Goal: Task Accomplishment & Management: Manage account settings

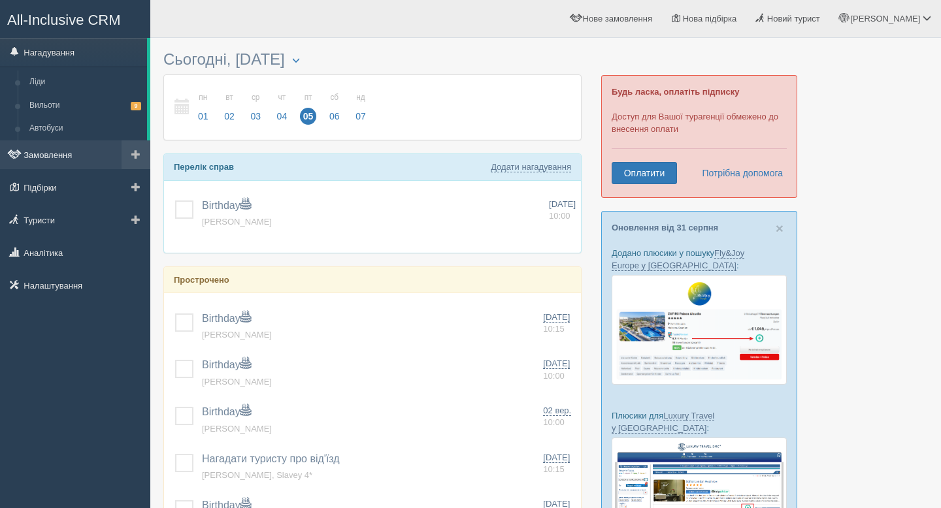
click at [57, 157] on link "Замовлення" at bounding box center [75, 154] width 150 height 29
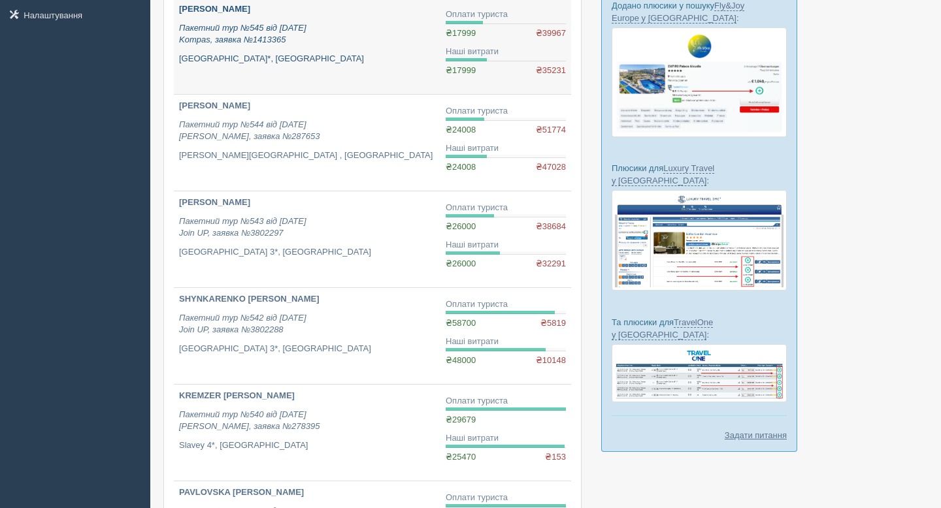
scroll to position [249, 0]
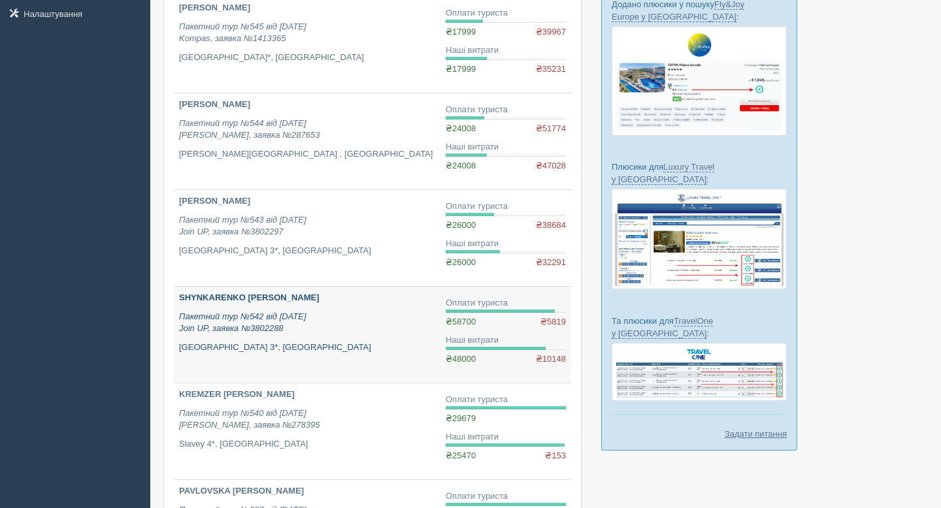
click at [225, 299] on b "SHYNKARENKO [PERSON_NAME]" at bounding box center [249, 298] width 140 height 10
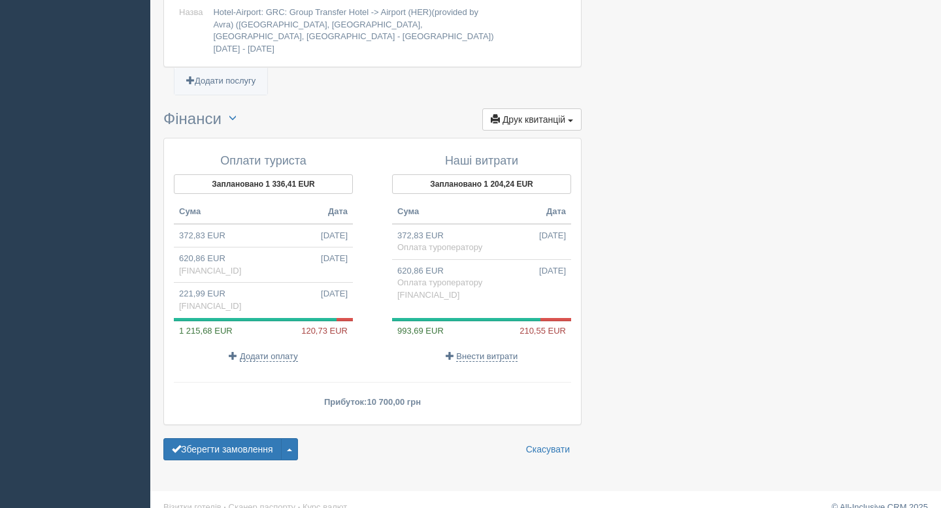
scroll to position [1199, 0]
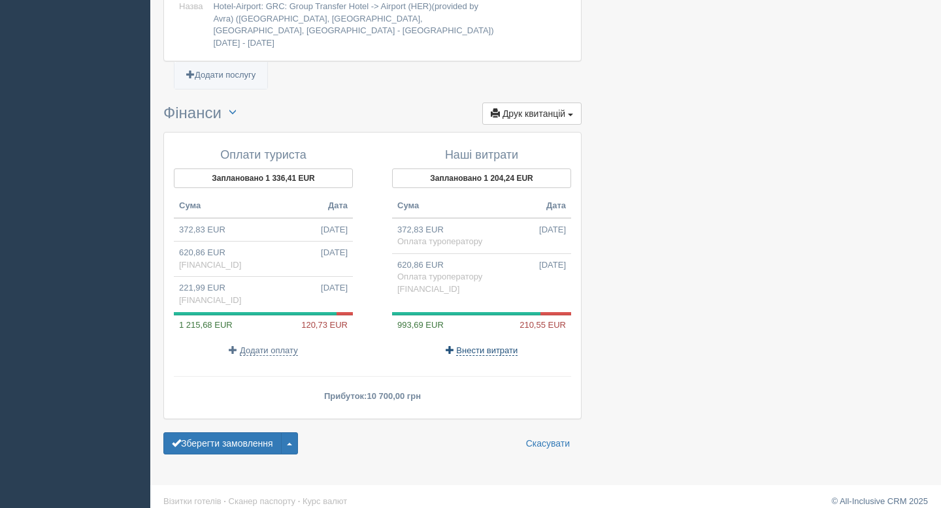
click at [488, 346] on span "Внести витрати" at bounding box center [486, 351] width 61 height 10
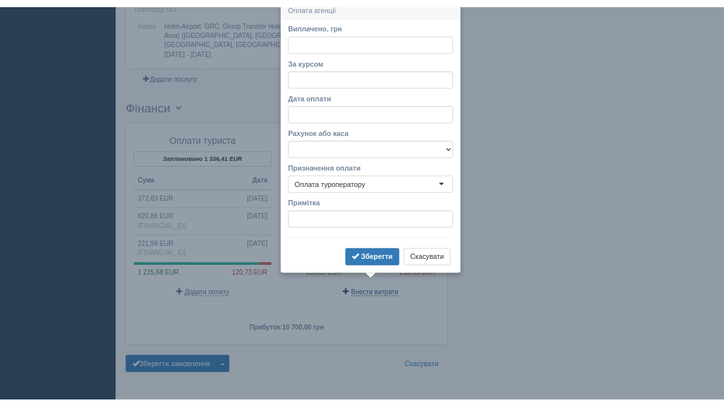
scroll to position [1174, 0]
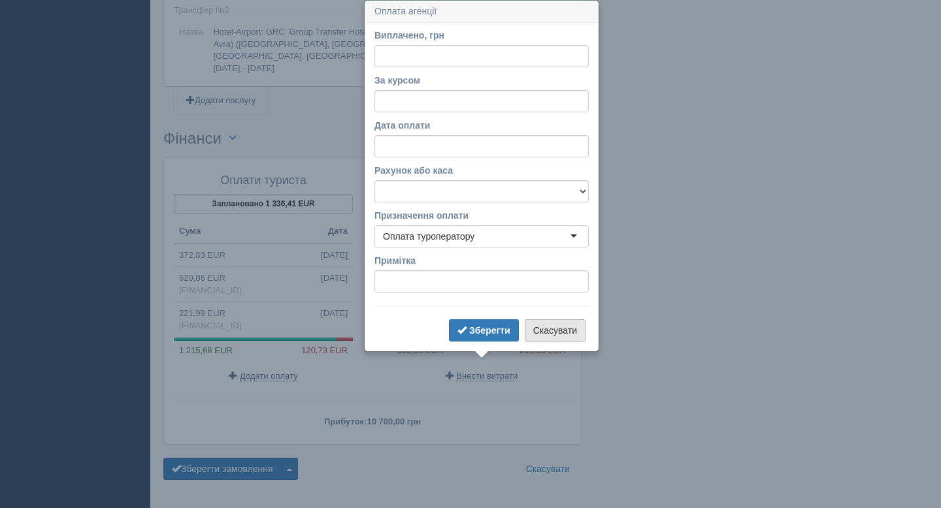
click at [541, 329] on button "Скасувати" at bounding box center [555, 330] width 61 height 22
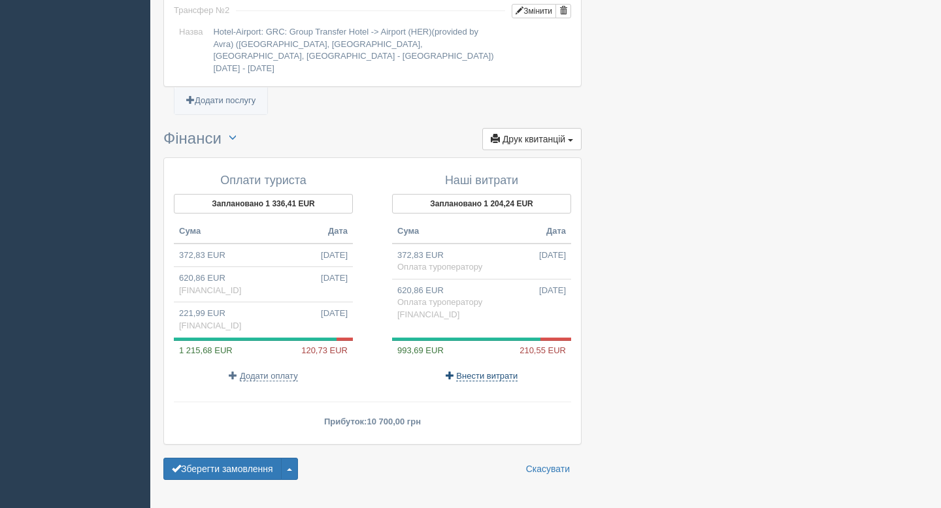
click at [472, 371] on span "Внести витрати" at bounding box center [486, 376] width 61 height 10
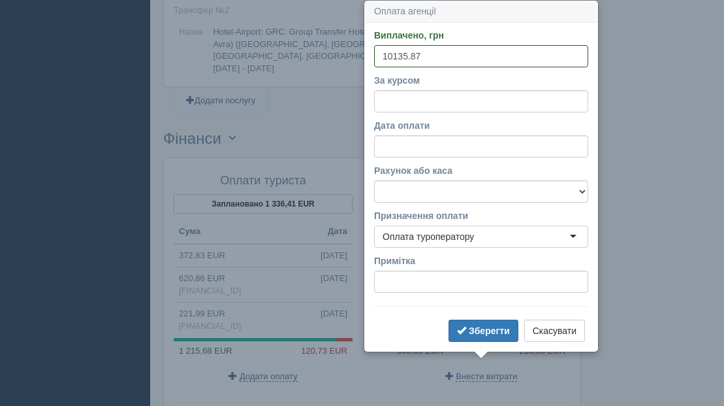
type input "10135.87"
click at [461, 106] on input "За курсом" at bounding box center [481, 101] width 214 height 22
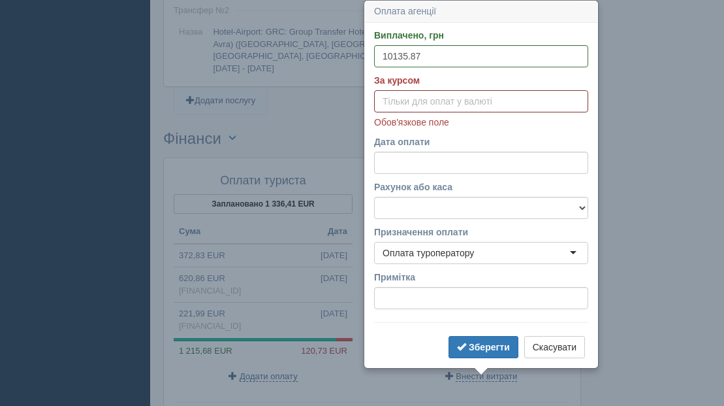
paste input "48.1348"
type input "48.1348"
click at [437, 213] on select "UA983052990000026009046244921 готівка" at bounding box center [481, 208] width 214 height 22
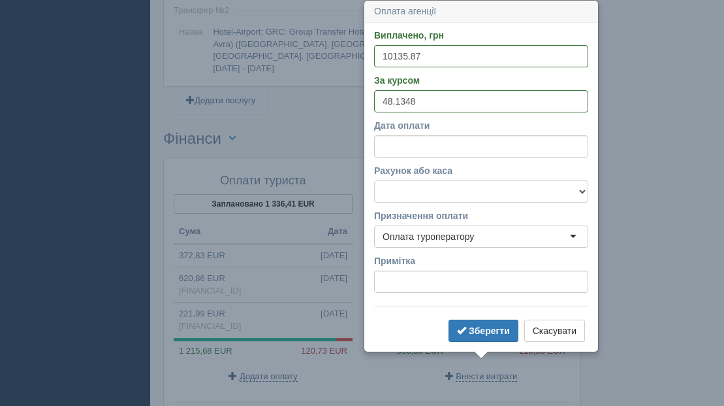
select select "1562"
click at [374, 180] on select "UA983052990000026009046244921 готівка" at bounding box center [481, 191] width 214 height 22
click at [491, 329] on b "Зберегти" at bounding box center [489, 330] width 41 height 10
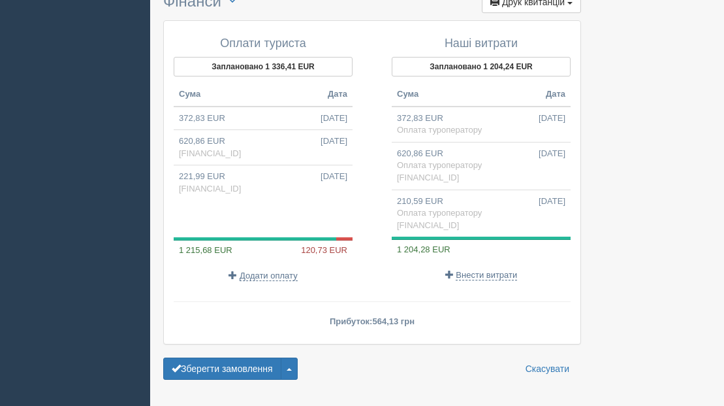
scroll to position [1312, 0]
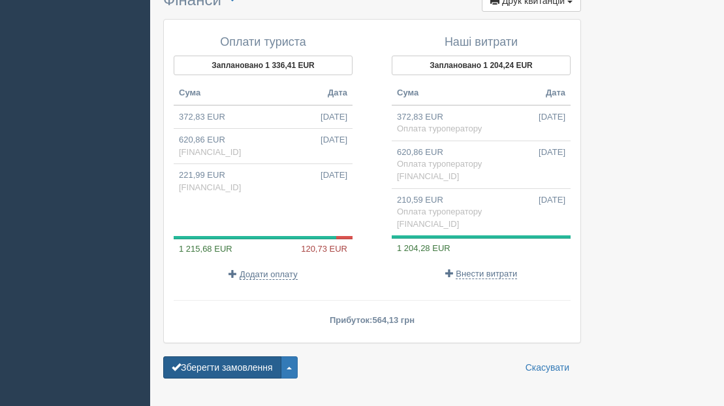
click at [211, 357] on button "Зберегти замовлення" at bounding box center [222, 367] width 118 height 22
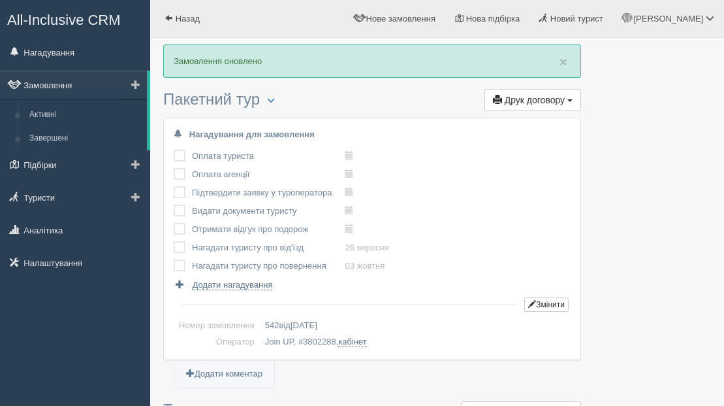
click at [46, 87] on link "Замовлення" at bounding box center [73, 85] width 147 height 29
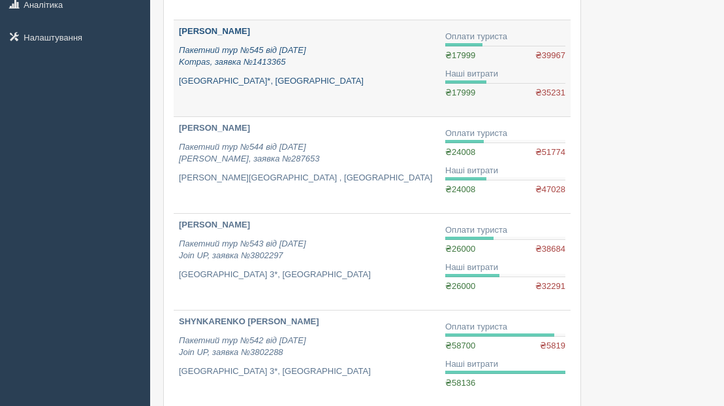
scroll to position [227, 0]
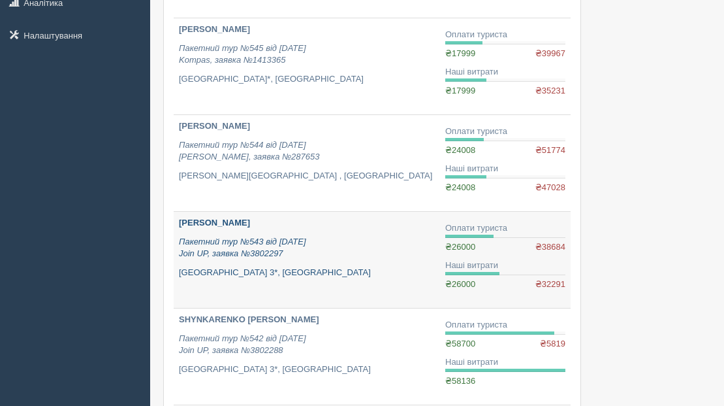
click at [210, 224] on b "[PERSON_NAME]" at bounding box center [214, 223] width 71 height 10
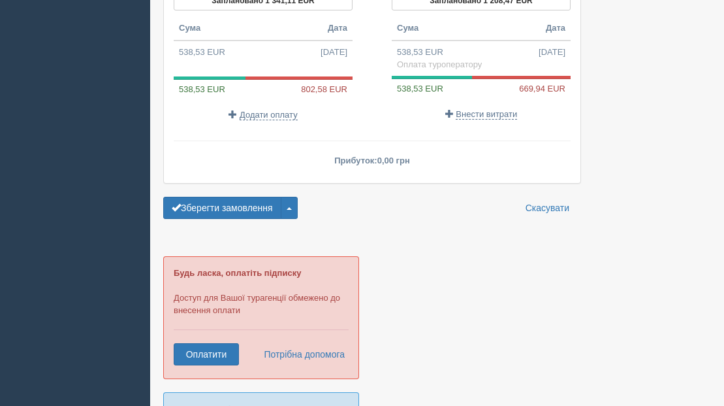
scroll to position [1425, 0]
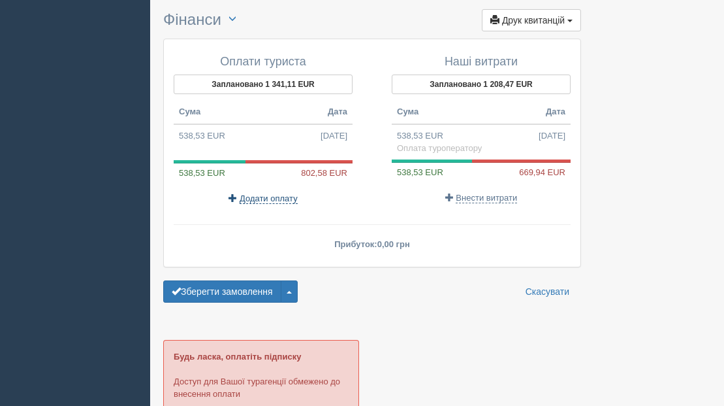
click at [267, 199] on span "Додати оплату" at bounding box center [269, 198] width 58 height 10
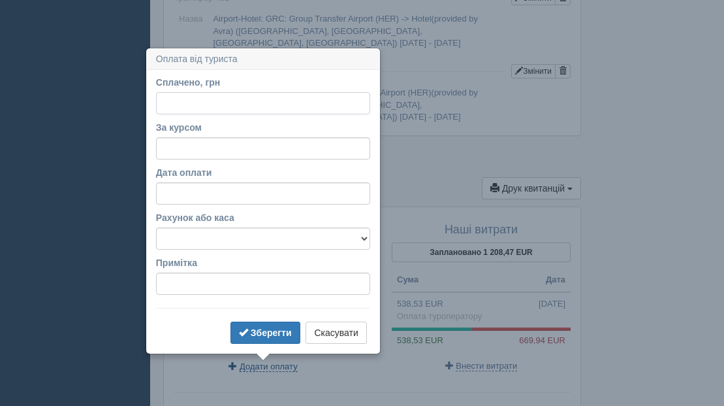
scroll to position [1305, 0]
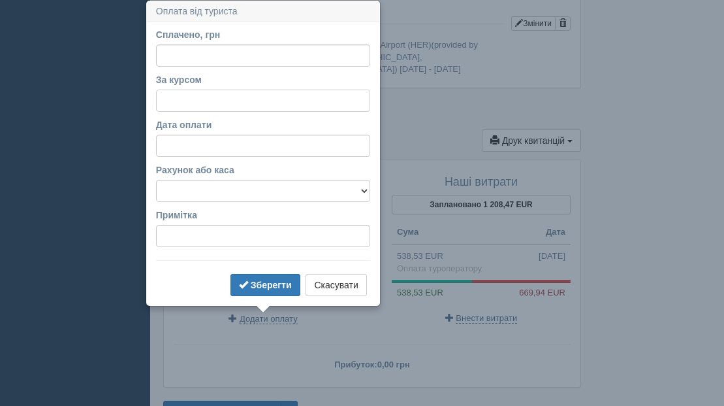
click at [172, 103] on input "За курсом" at bounding box center [263, 100] width 214 height 22
paste input "48.1348"
type input "48.1348"
click at [196, 56] on input "Сплачено, грн" at bounding box center [263, 55] width 214 height 22
type input "38630"
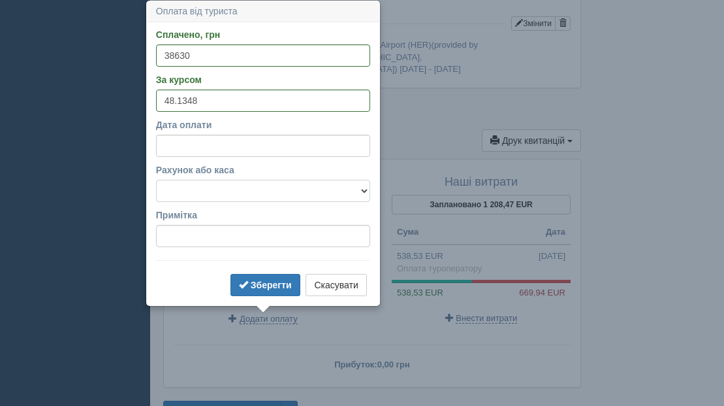
click at [195, 191] on select "UA983052990000026009046244921 готівка" at bounding box center [263, 191] width 214 height 22
select select "1562"
click at [156, 180] on select "UA983052990000026009046244921 готівка" at bounding box center [263, 191] width 214 height 22
click at [278, 285] on b "Зберегти" at bounding box center [271, 285] width 41 height 10
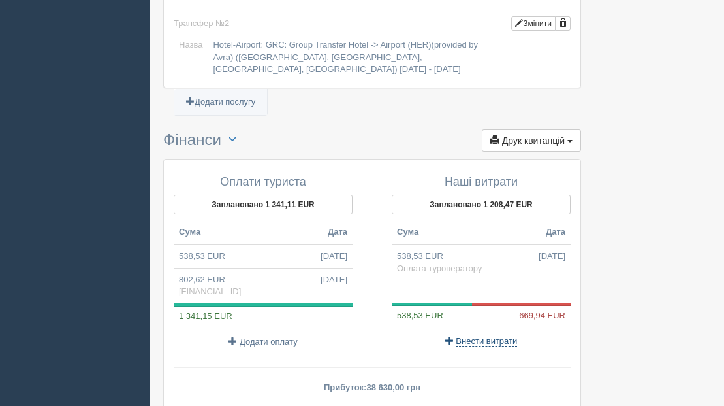
click at [482, 339] on span "Внести витрати" at bounding box center [486, 341] width 61 height 10
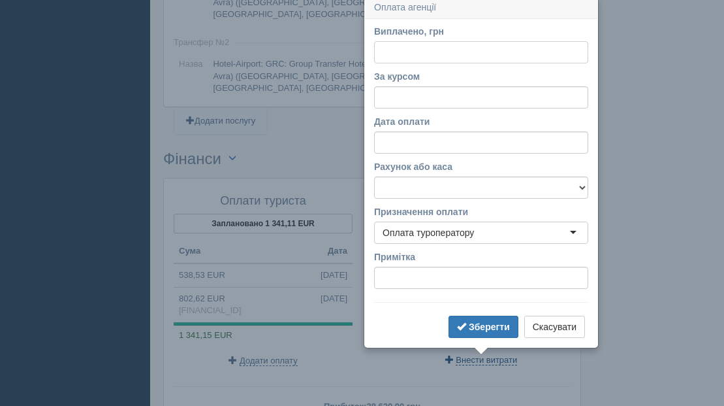
scroll to position [1282, 0]
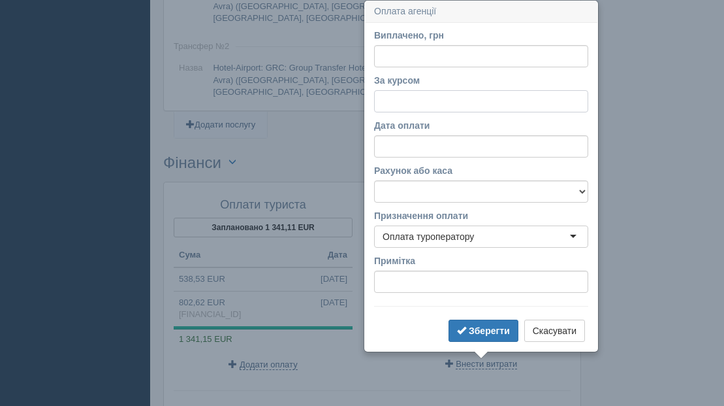
click at [385, 97] on input "За курсом" at bounding box center [481, 101] width 214 height 22
paste input "48.1348"
type input "48.1348"
click at [415, 184] on select "UA983052990000026009046244921 готівка" at bounding box center [481, 191] width 214 height 22
select select "1562"
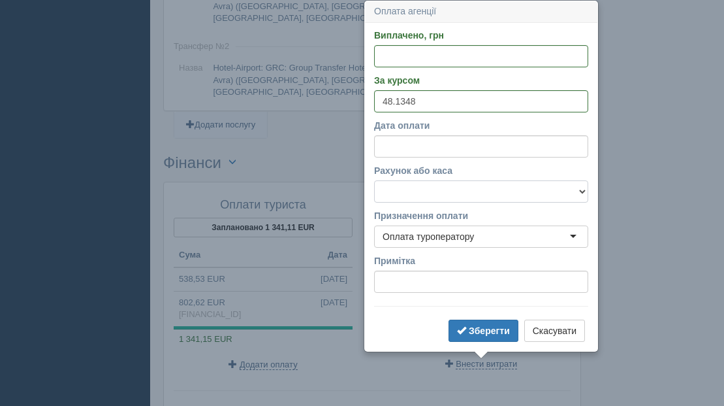
click at [374, 180] on select "UA983052990000026009046244921 готівка" at bounding box center [481, 191] width 214 height 22
click at [389, 57] on input "Виплачено, грн" at bounding box center [481, 56] width 214 height 22
paste input "32245.47"
type input "32245.47"
click at [488, 336] on button "Зберегти" at bounding box center [484, 330] width 70 height 22
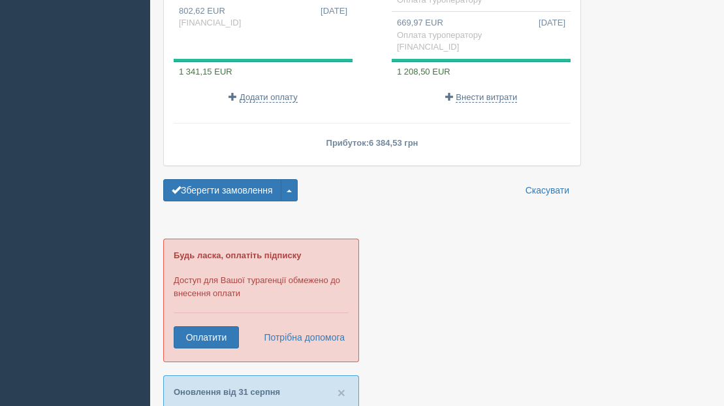
scroll to position [1582, 0]
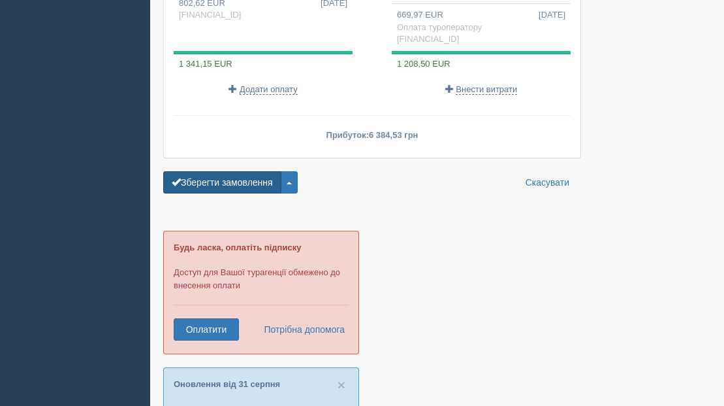
click at [225, 187] on button "Зберегти замовлення" at bounding box center [222, 182] width 118 height 22
